Goal: Find specific page/section: Find specific page/section

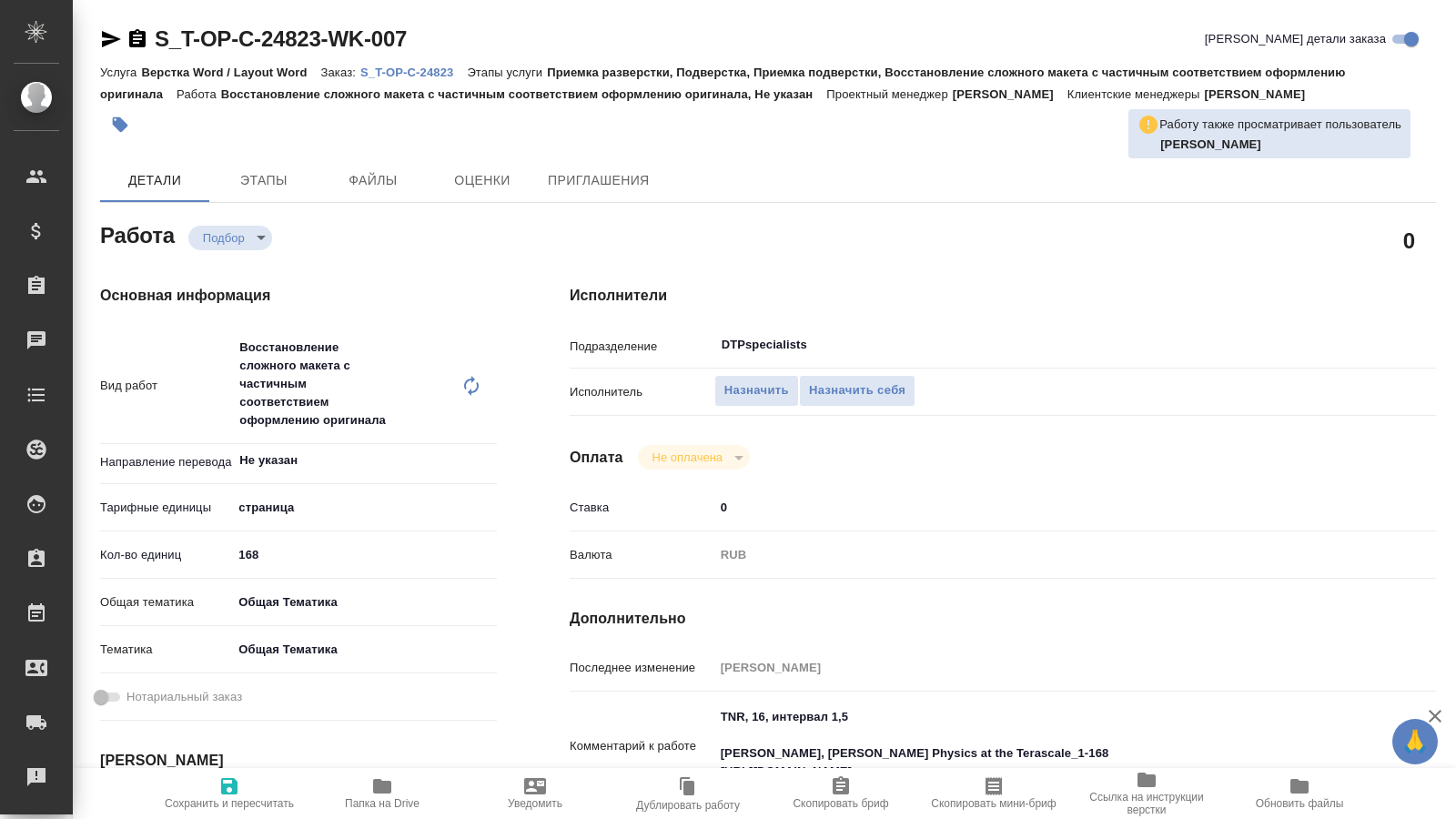
type textarea "x"
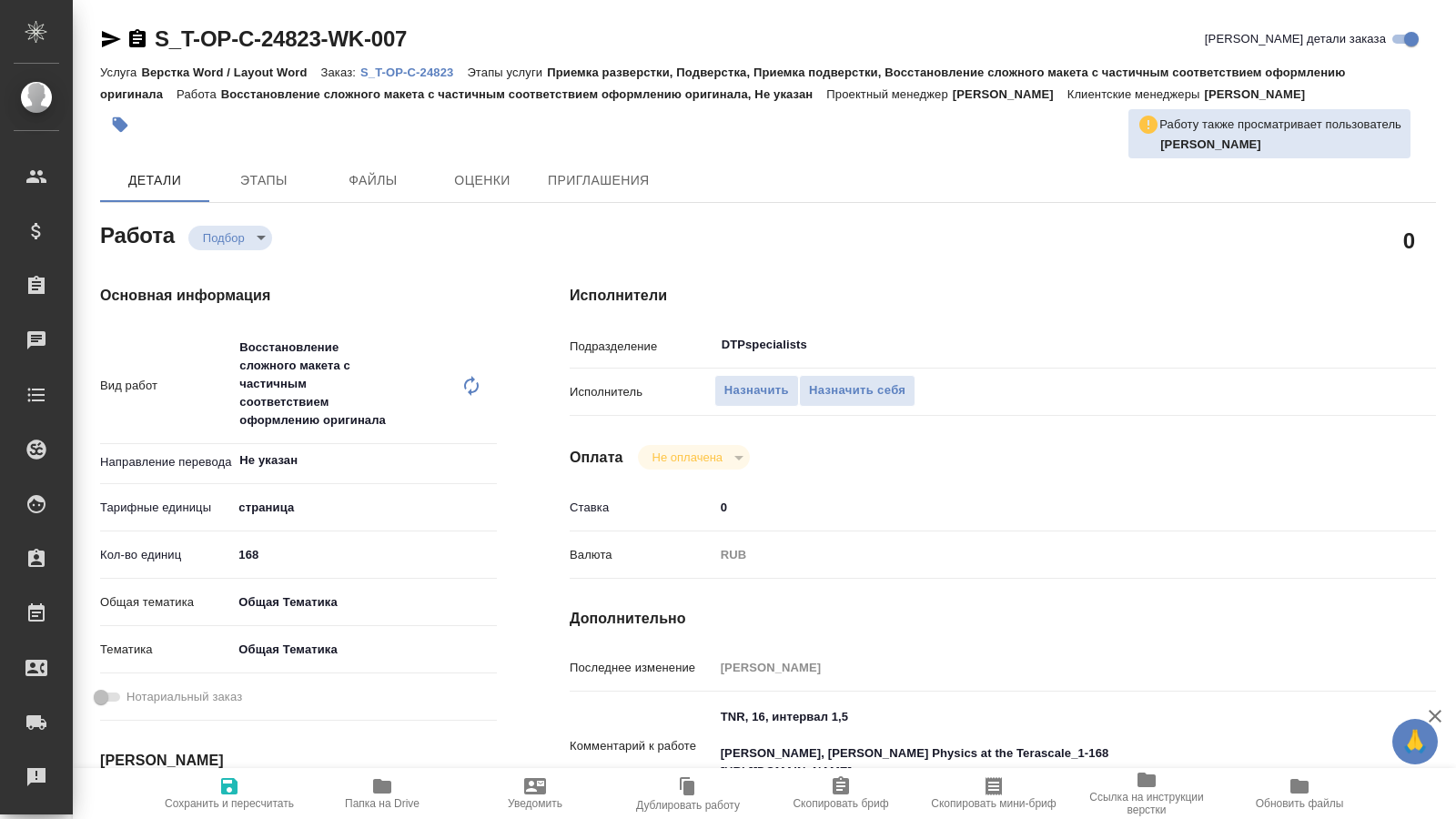
type textarea "x"
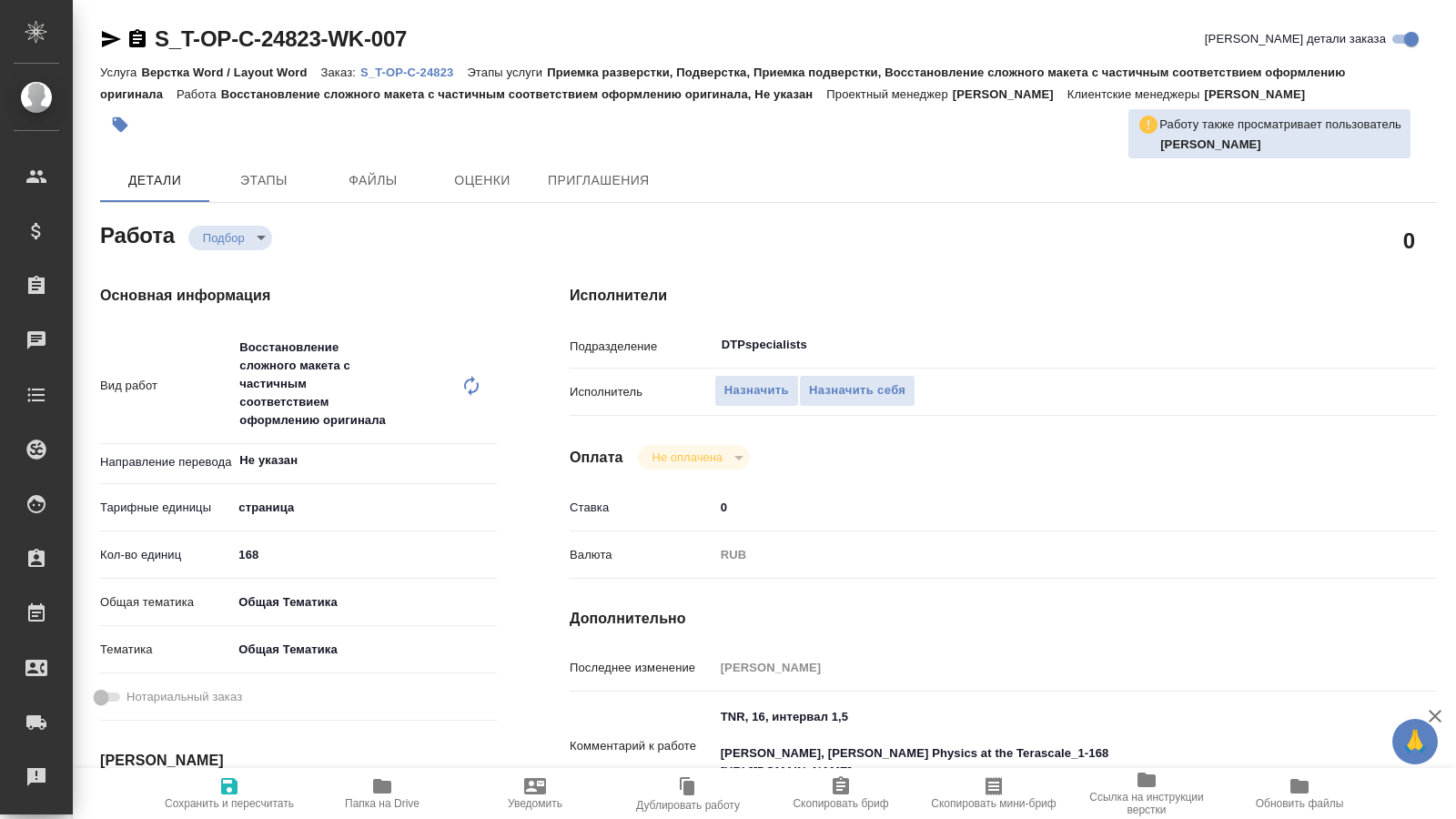
type textarea "x"
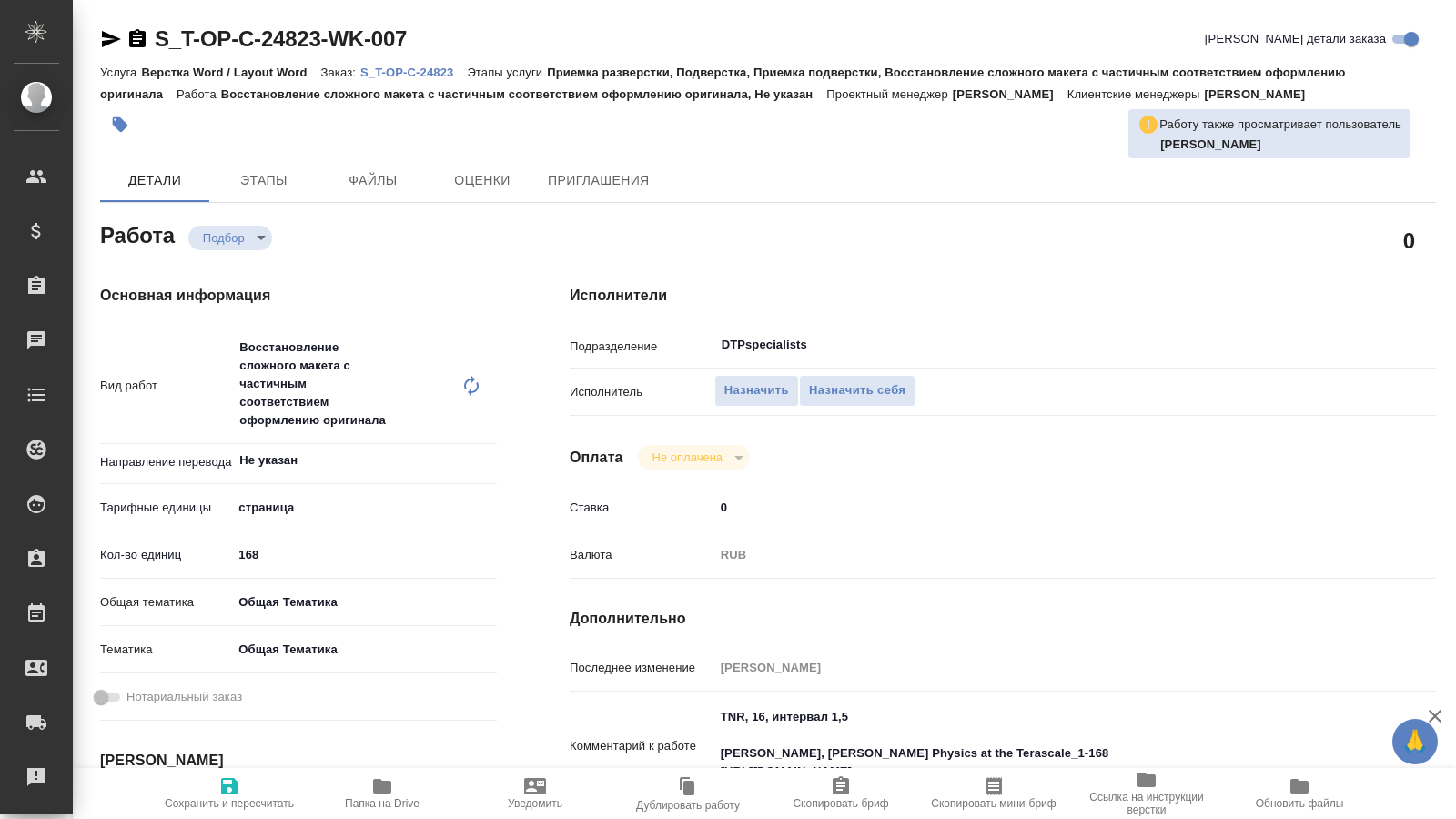
type textarea "x"
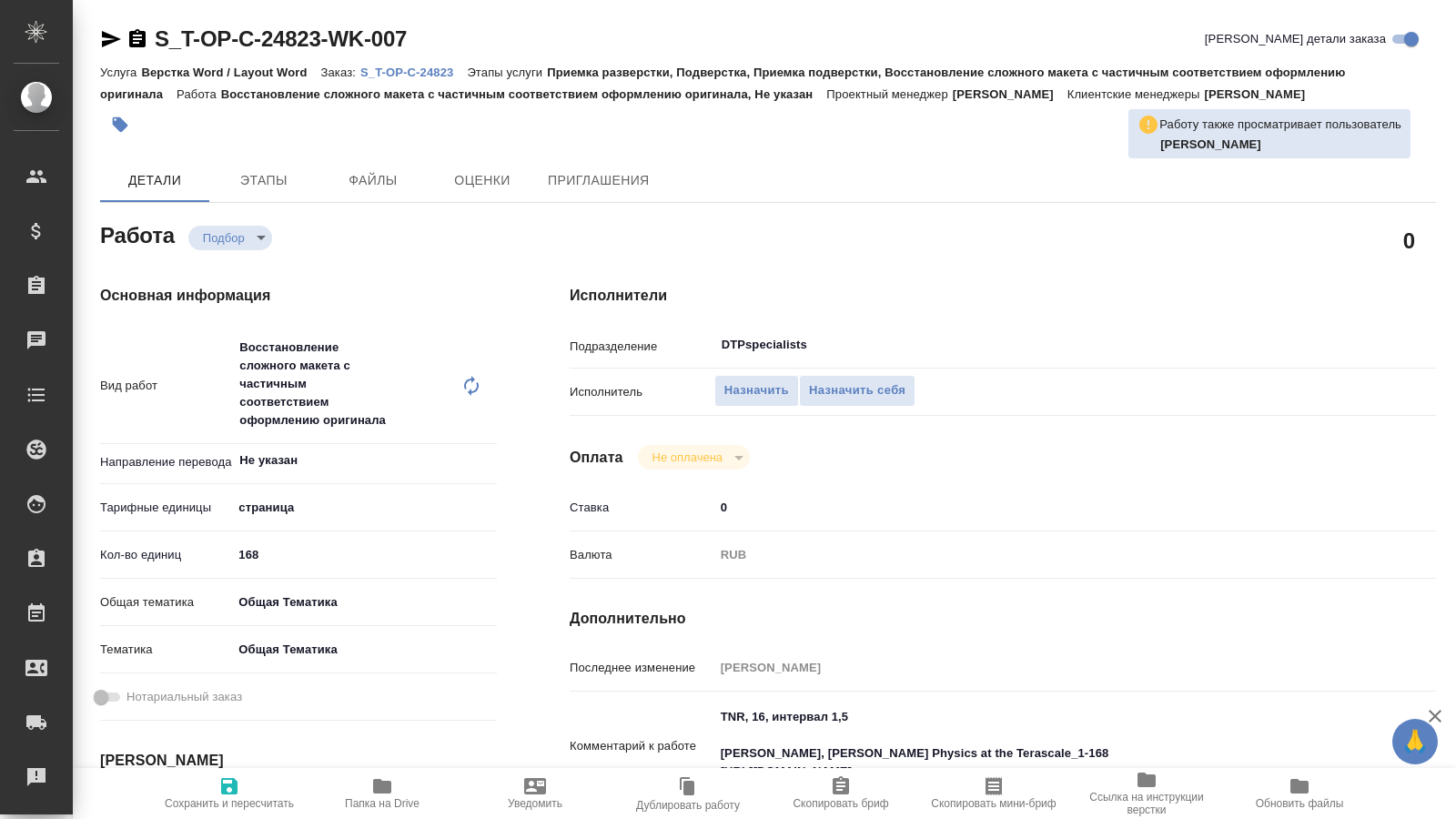
type textarea "x"
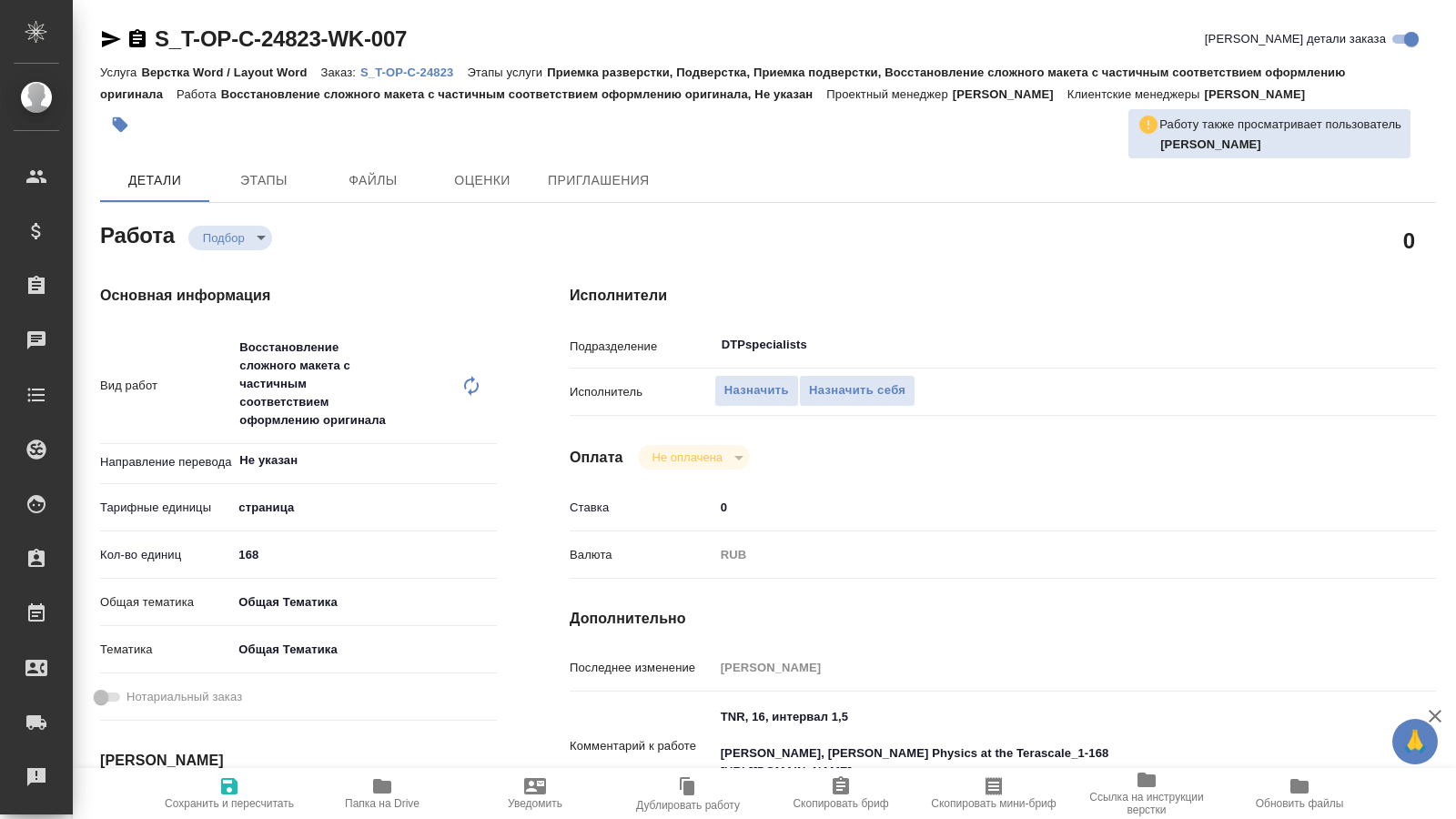
type textarea "x"
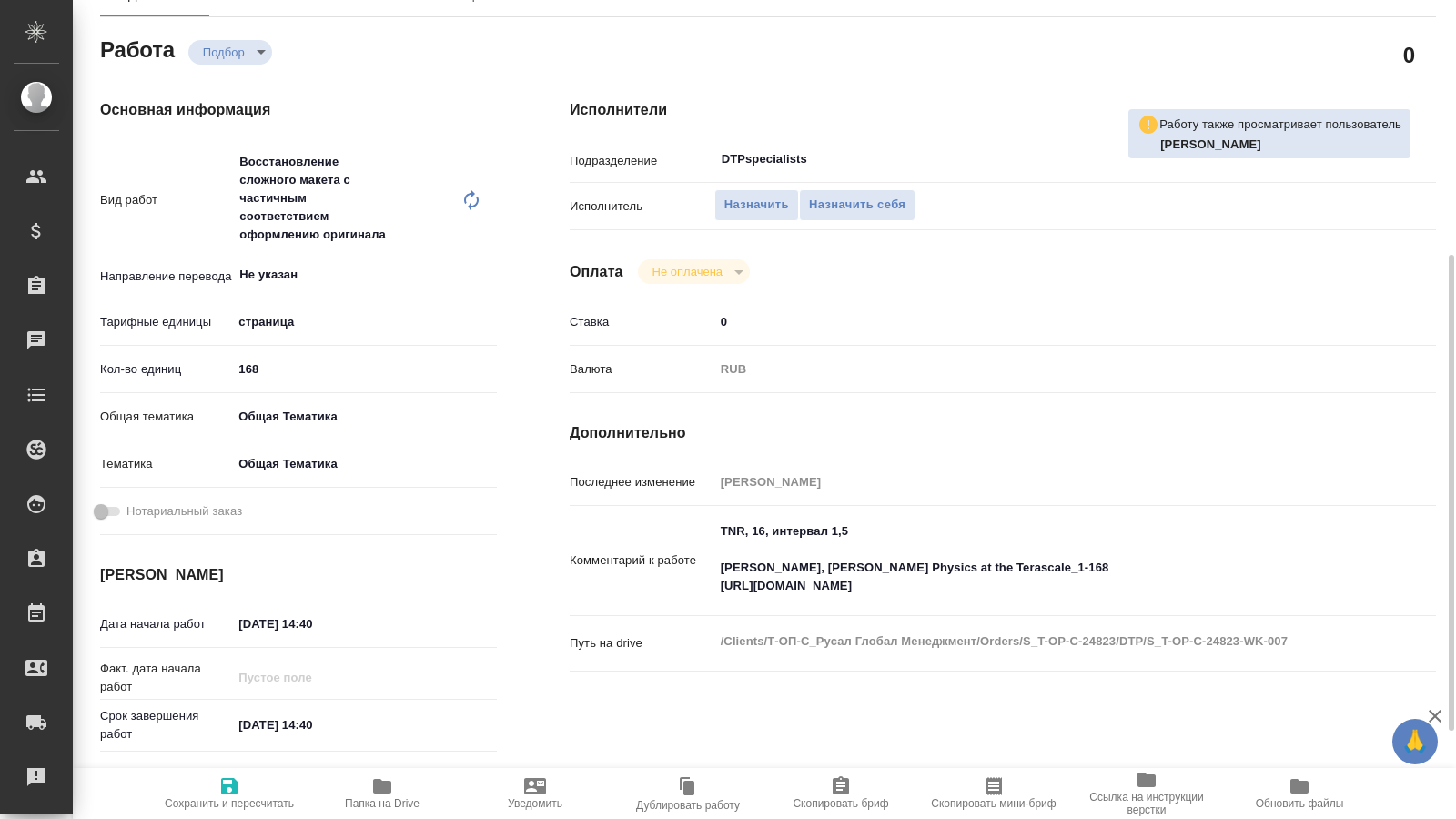
scroll to position [279, 0]
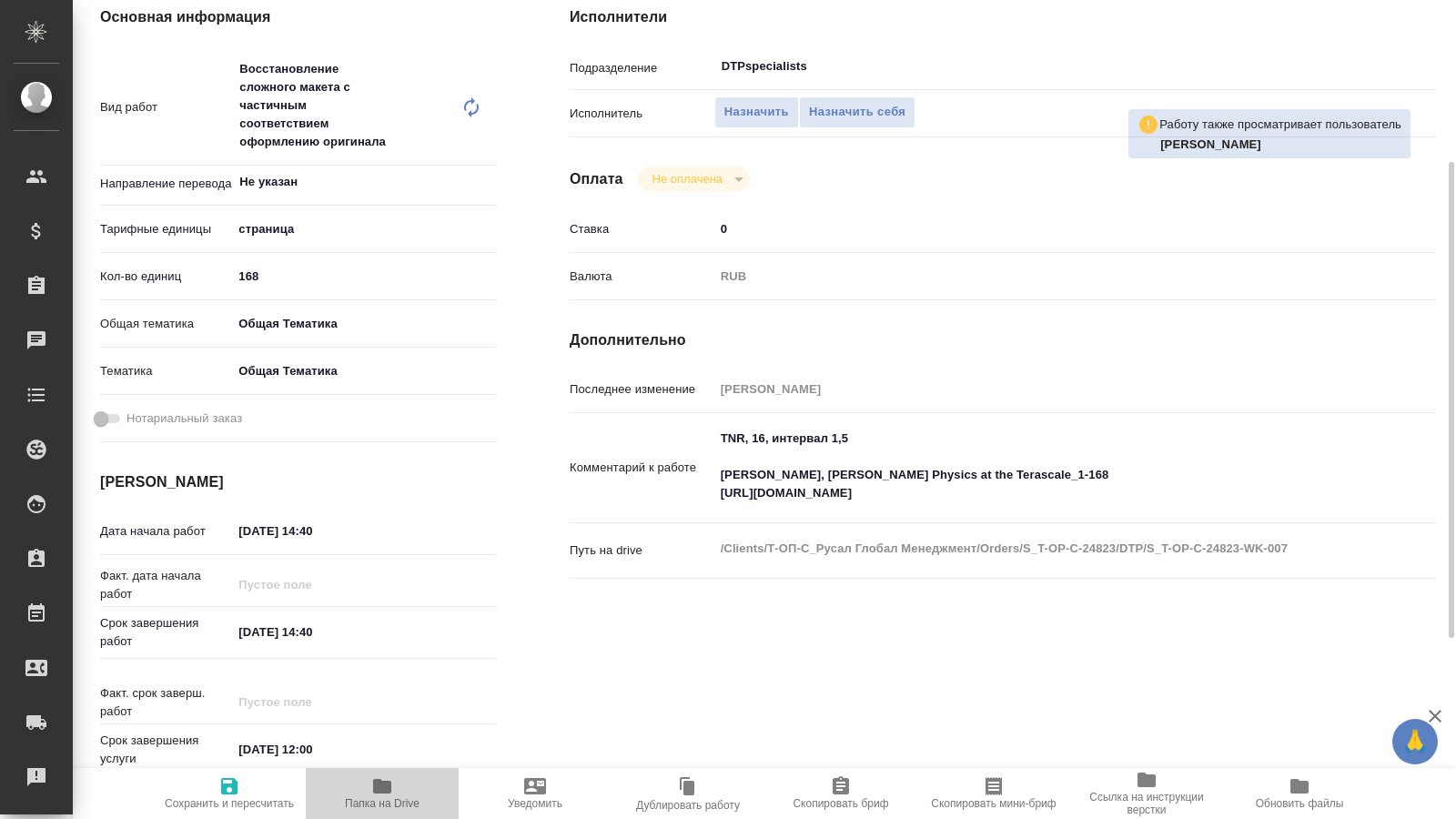
click at [394, 804] on span "Папка на Drive" at bounding box center [383, 803] width 75 height 13
